Goal: Task Accomplishment & Management: Use online tool/utility

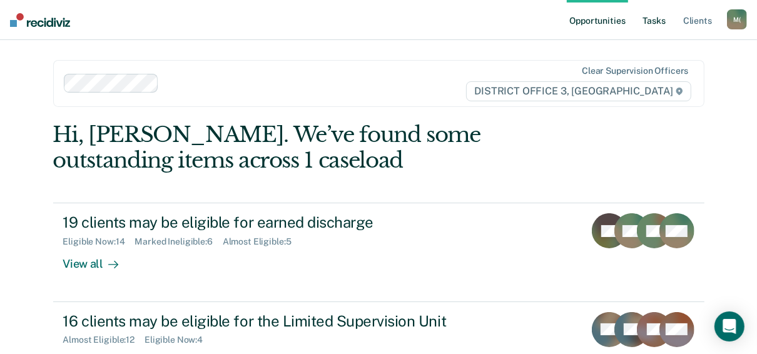
click at [656, 20] on link "Tasks" at bounding box center [655, 20] width 28 height 40
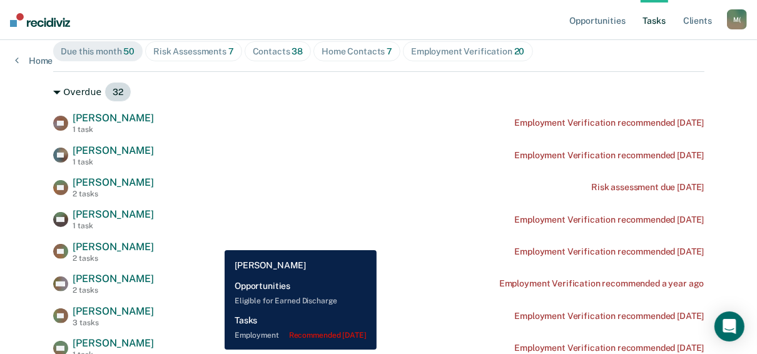
scroll to position [152, 0]
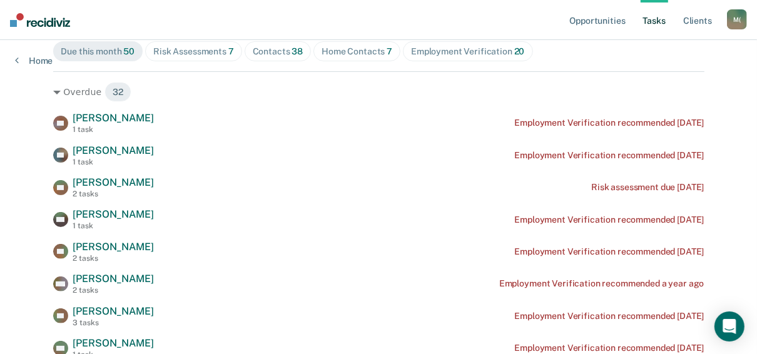
click at [187, 48] on div "Risk Assessments 7" at bounding box center [193, 51] width 81 height 11
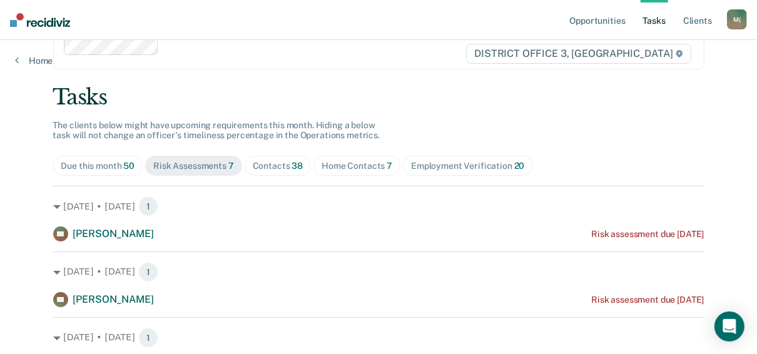
scroll to position [19, 0]
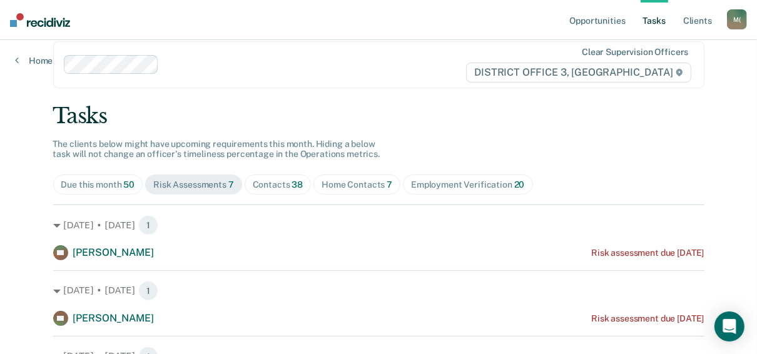
click at [283, 186] on div "Contacts 38" at bounding box center [278, 185] width 51 height 11
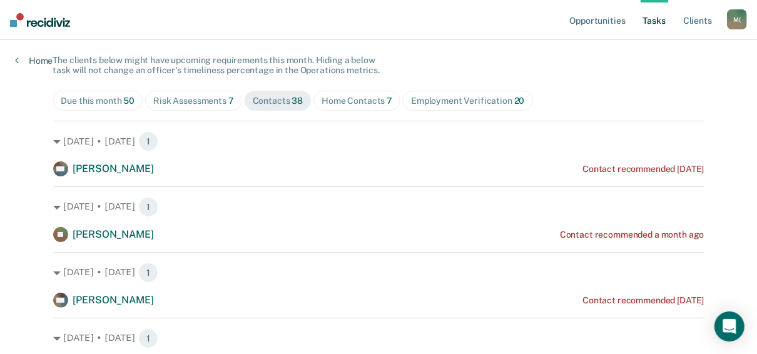
scroll to position [0, 0]
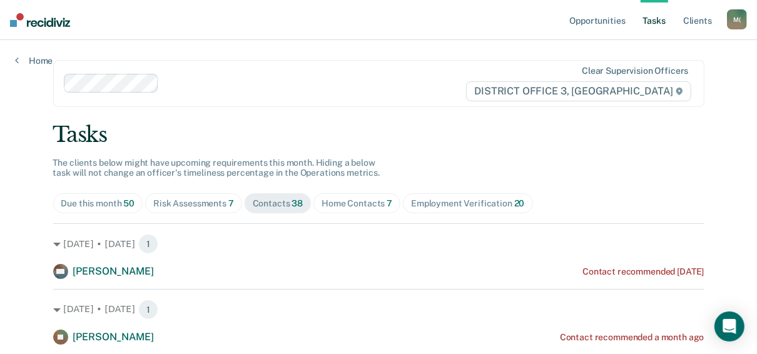
click at [357, 203] on div "Home Contacts 7" at bounding box center [357, 203] width 71 height 11
click at [268, 205] on div "Contacts 38" at bounding box center [278, 203] width 51 height 11
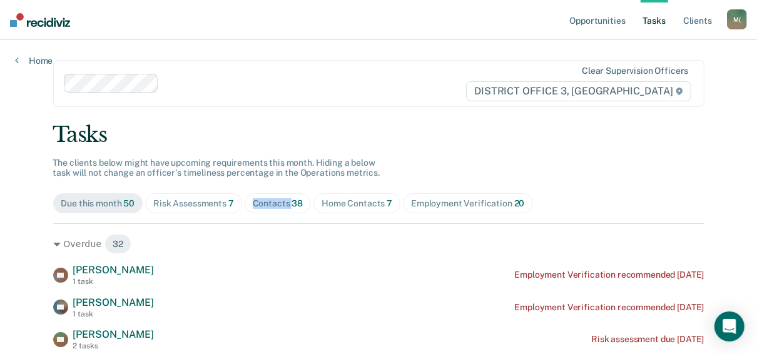
click at [271, 206] on div "Contacts 38" at bounding box center [278, 203] width 51 height 11
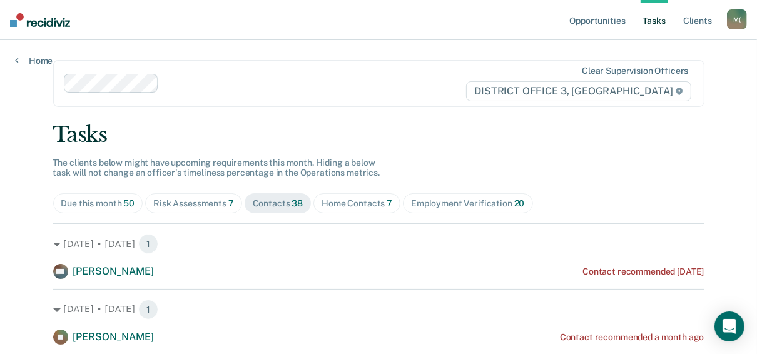
click at [445, 202] on div "Employment Verification 20" at bounding box center [467, 203] width 113 height 11
